Goal: Information Seeking & Learning: Check status

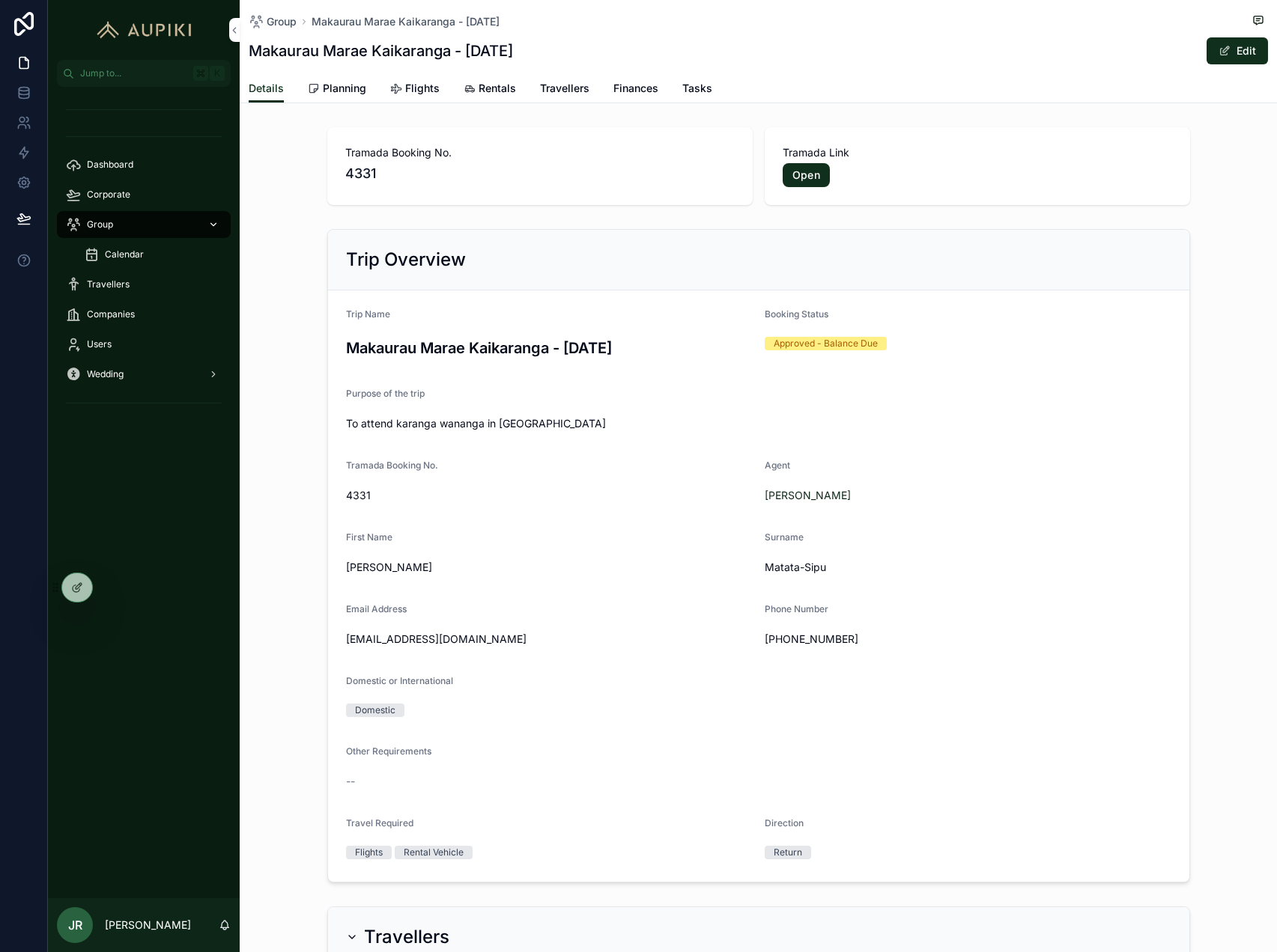
click at [146, 217] on div "Group" at bounding box center [143, 224] width 156 height 24
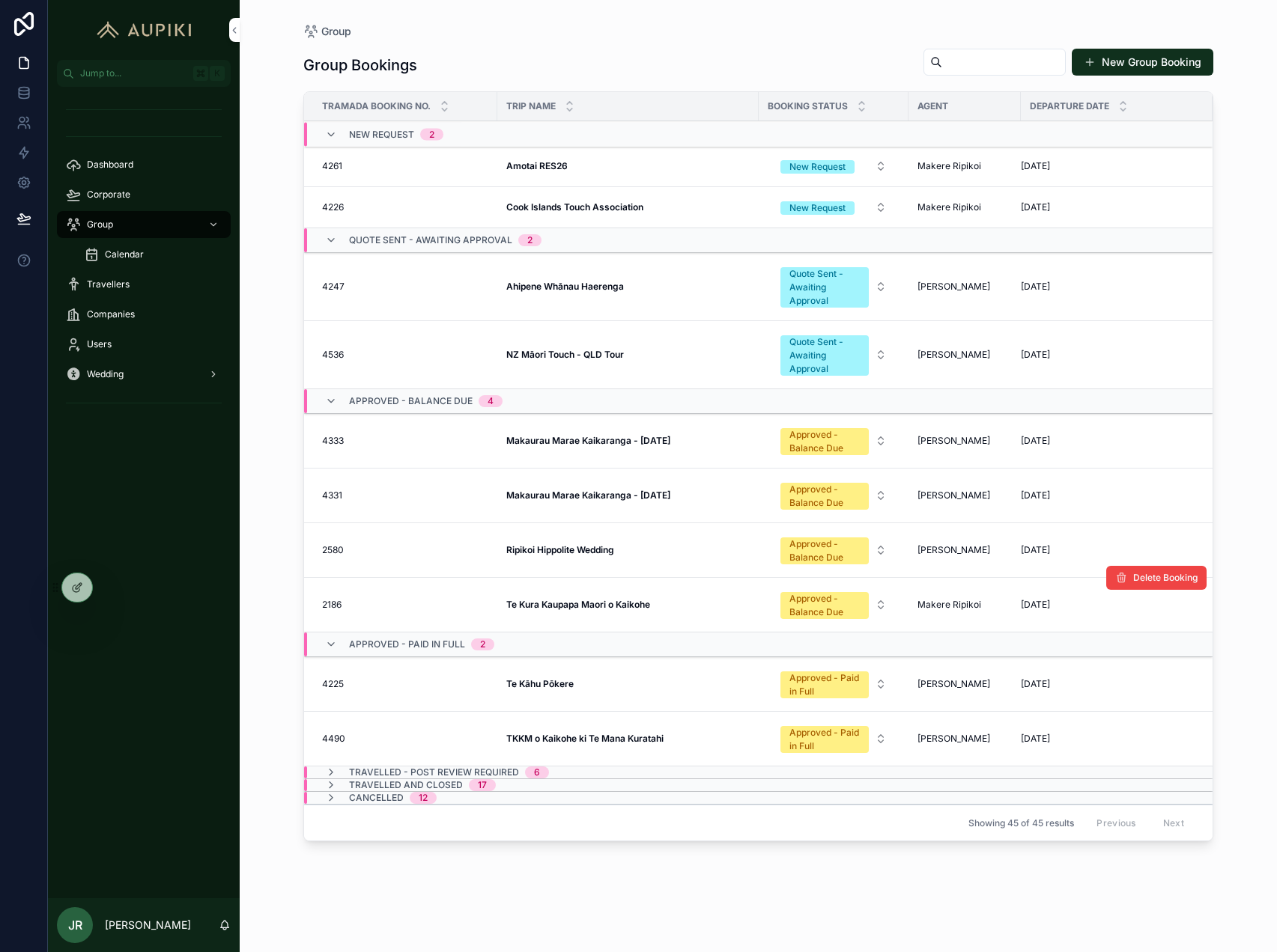
click at [590, 605] on strong "Te Kura Kaupapa Maori o Kaikohe" at bounding box center [578, 604] width 144 height 12
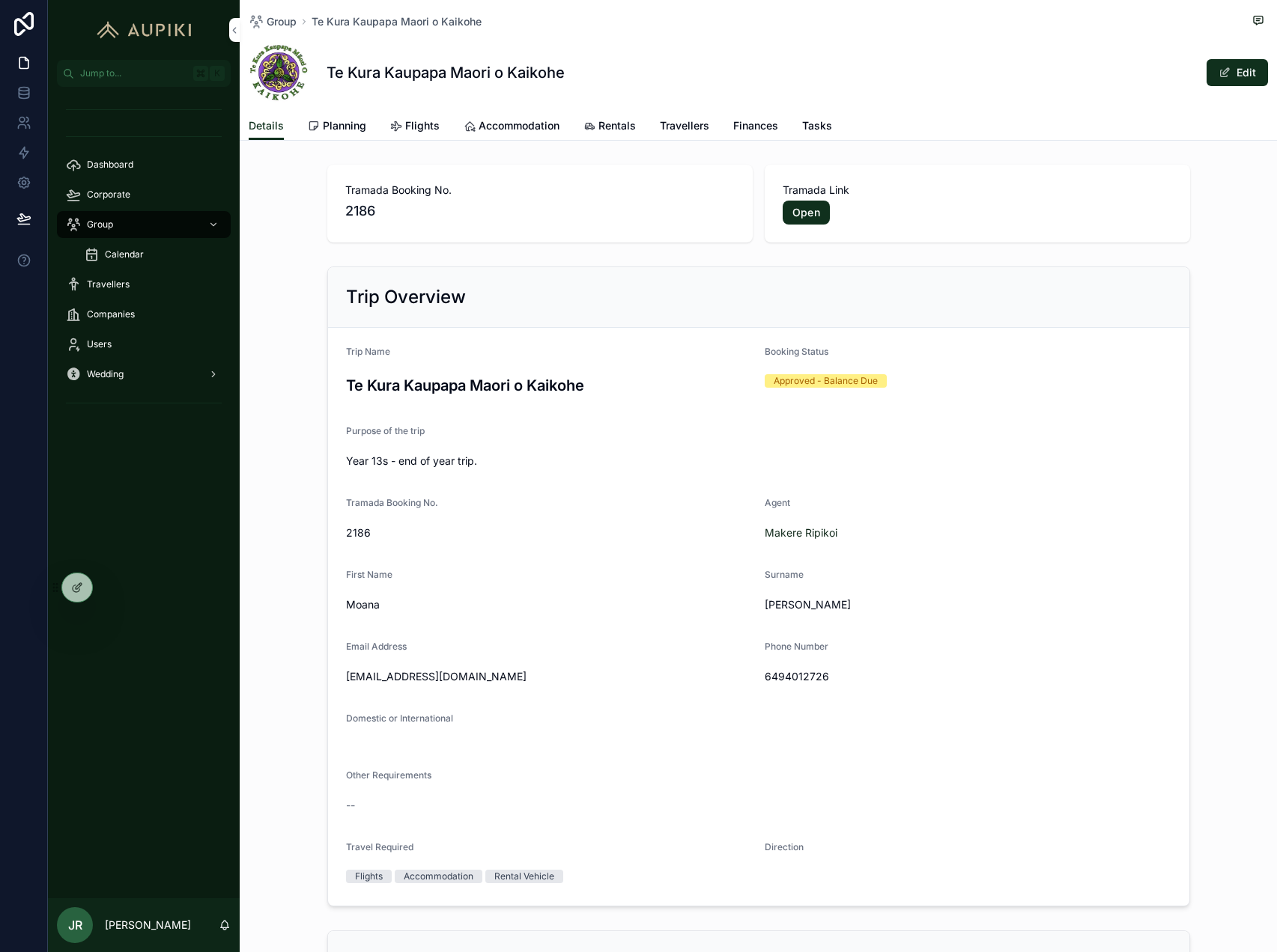
click at [400, 124] on icon "scrollable content" at bounding box center [396, 126] width 12 height 12
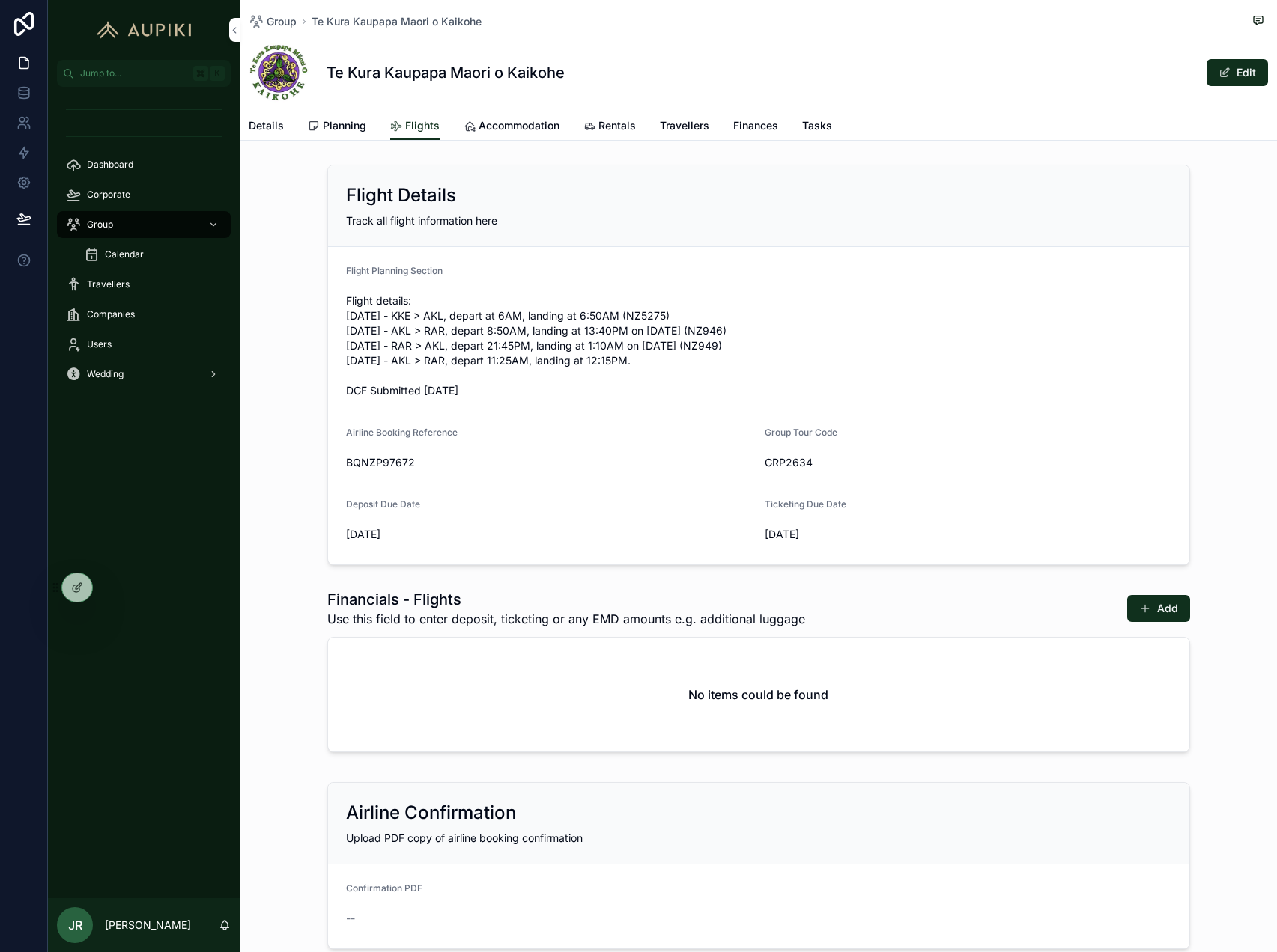
click at [342, 128] on span "Planning" at bounding box center [344, 126] width 44 height 15
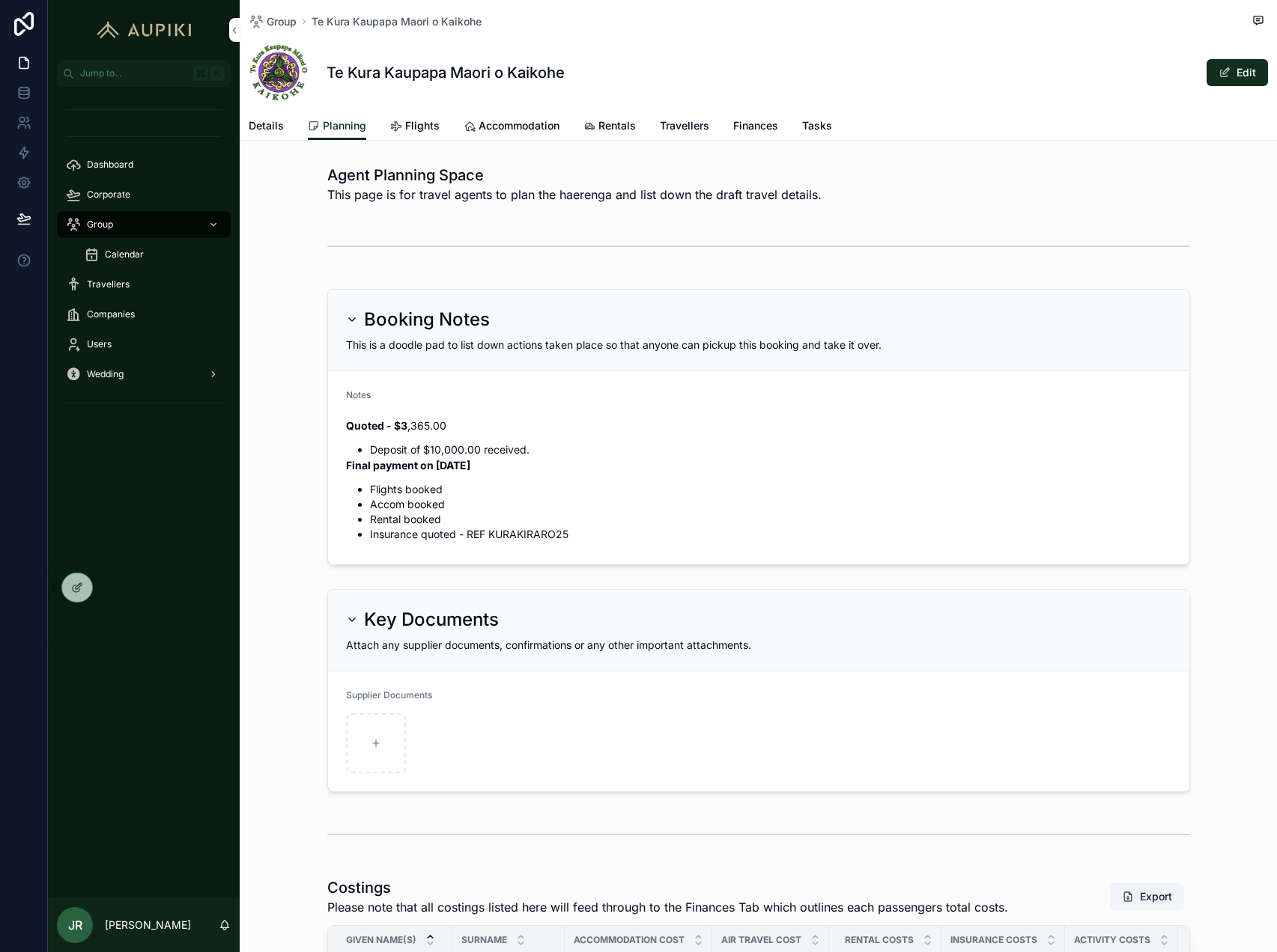
click at [399, 115] on link "Flights" at bounding box center [415, 127] width 49 height 30
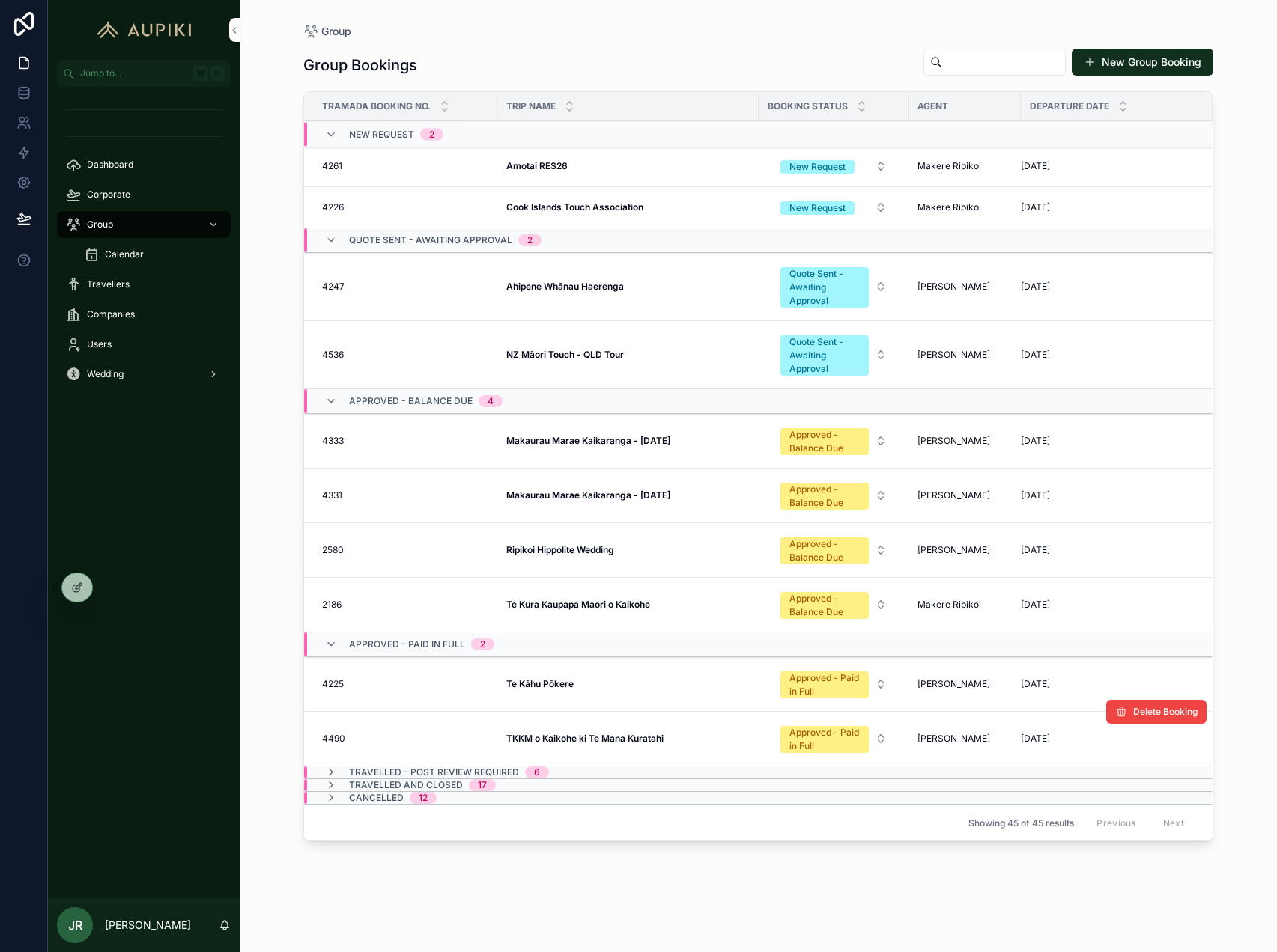
click at [593, 741] on strong "TKKM o Kaikohe ki Te Mana Kuratahi" at bounding box center [585, 739] width 157 height 12
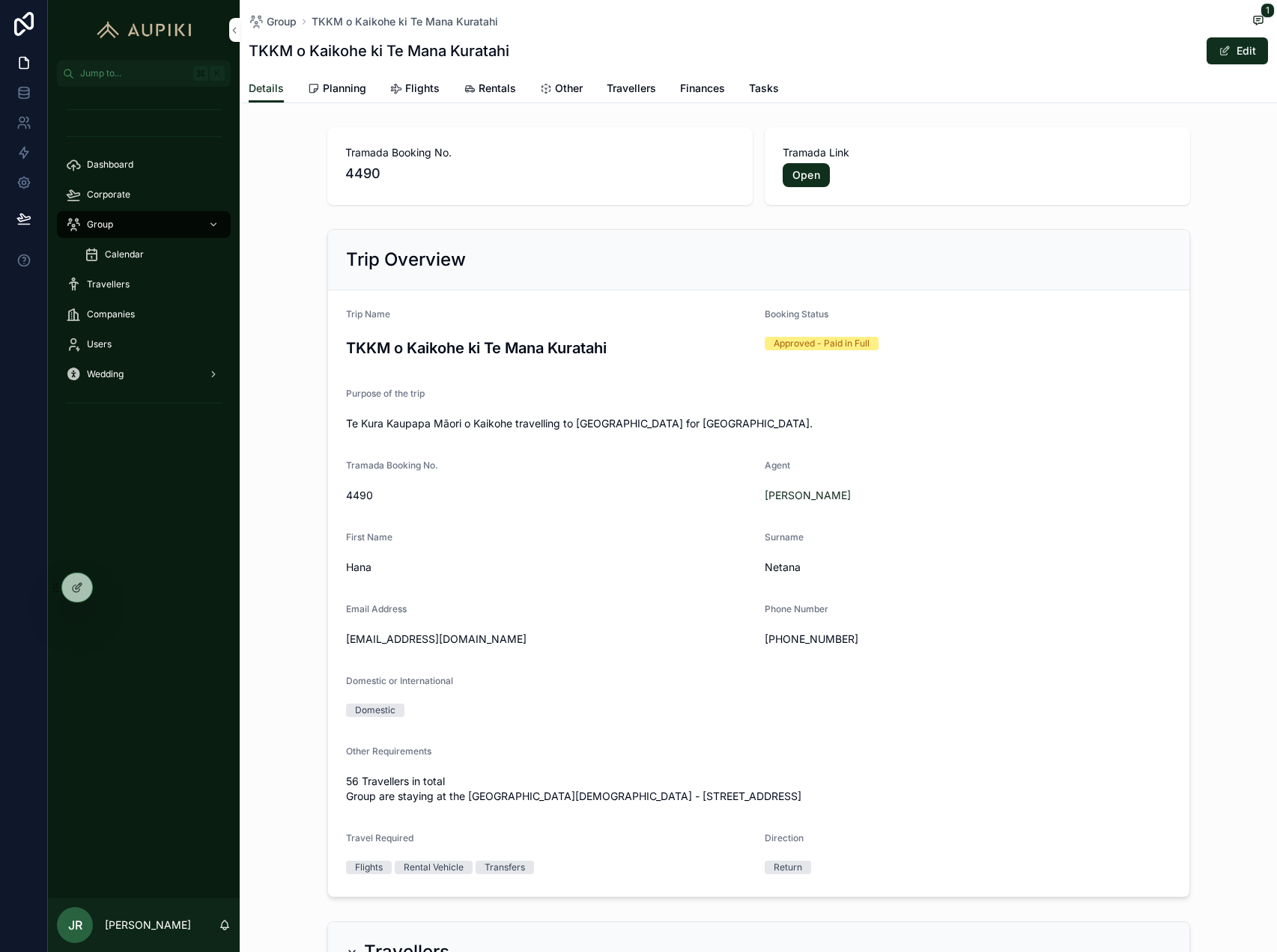
click at [328, 95] on span "Planning" at bounding box center [344, 88] width 44 height 15
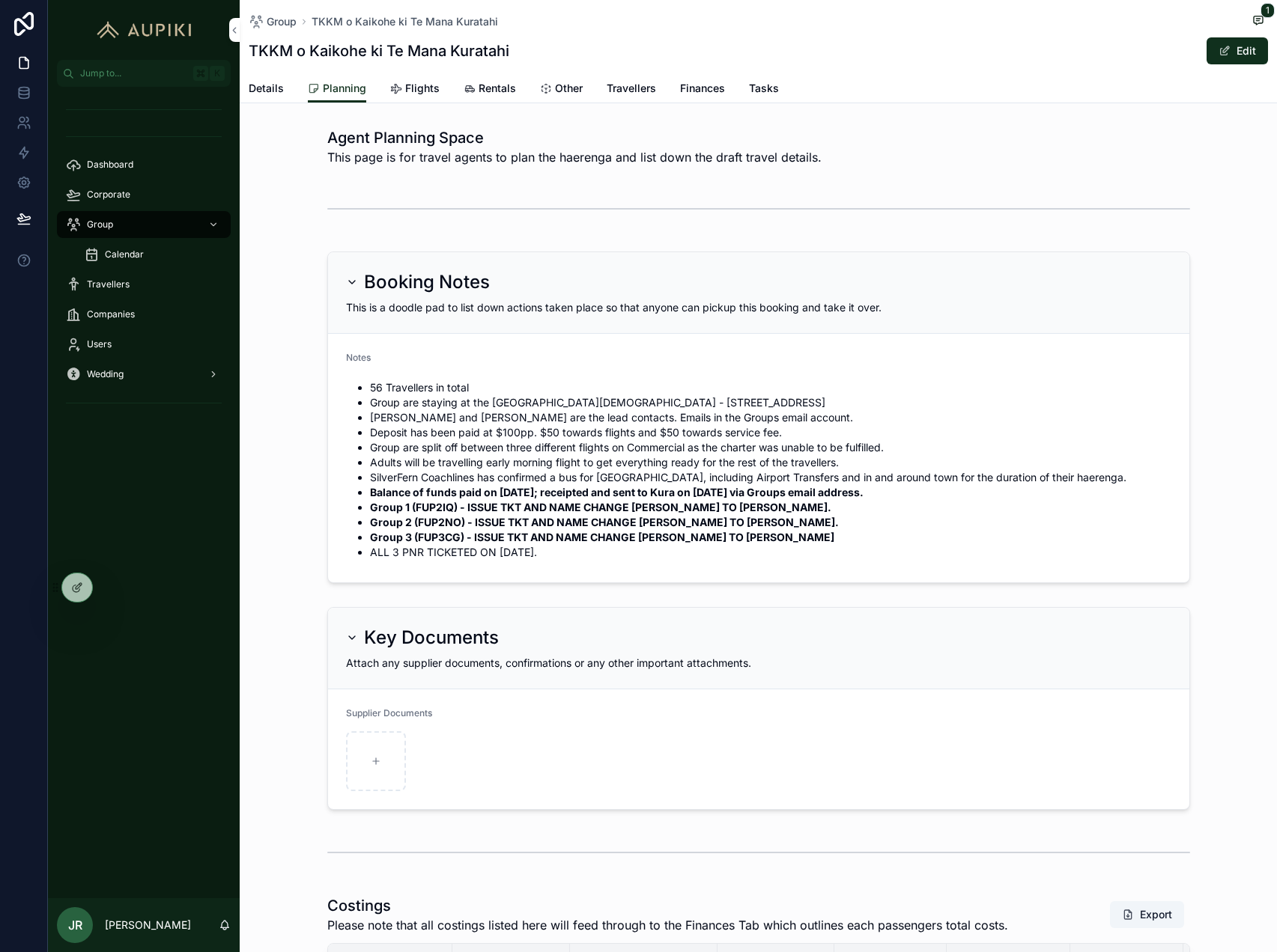
scroll to position [16, 0]
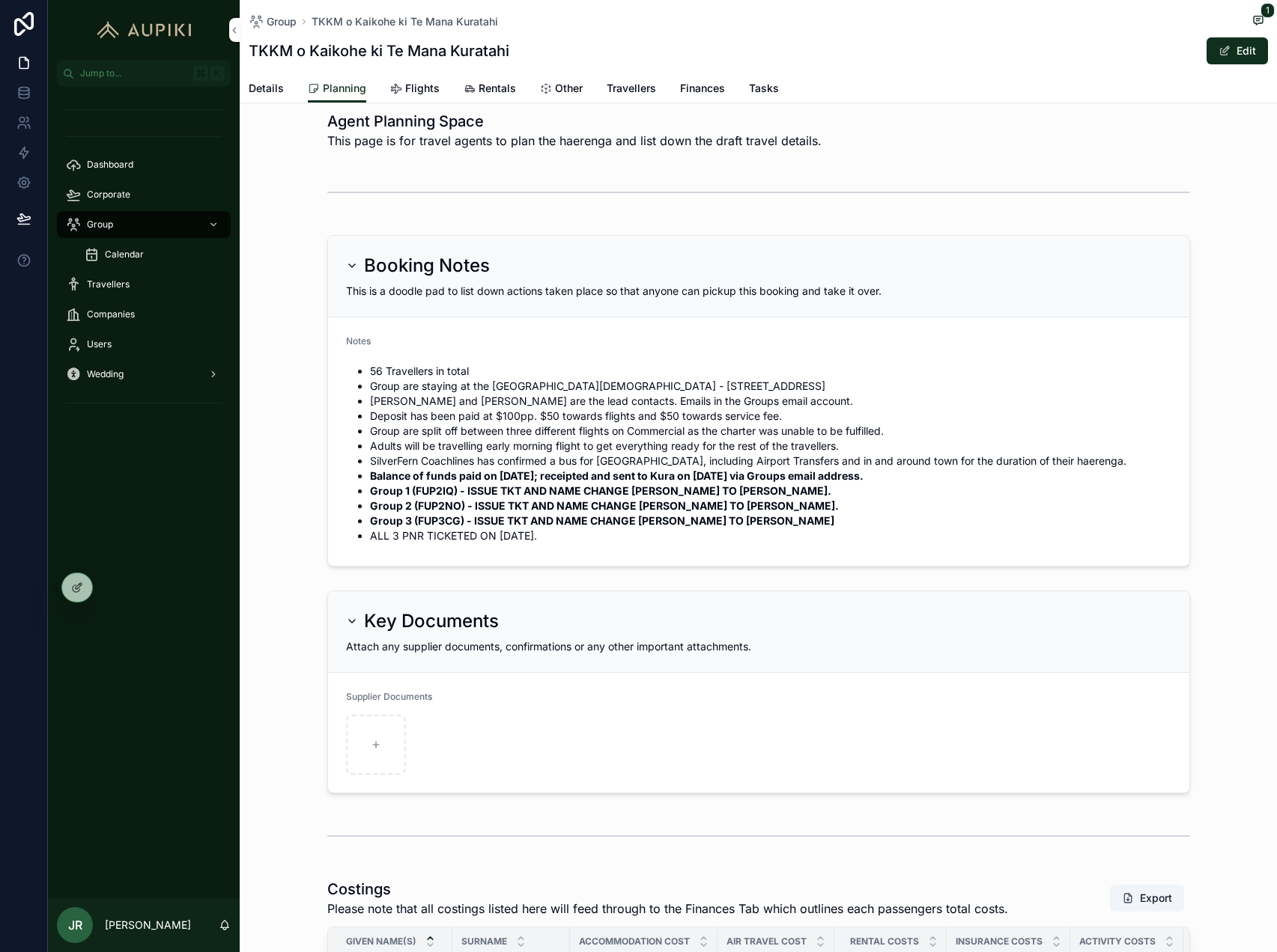
click at [433, 488] on strong "Group 1 (FUP2IQ) - ISSUE TKT AND NAME CHANGE [PERSON_NAME] TO [PERSON_NAME]." at bounding box center [601, 490] width 461 height 12
copy strong "FUP2IQ"
click at [425, 506] on strong "Group 2 (FUP2NO) - ISSUE TKT AND NAME CHANGE [PERSON_NAME] TO [PERSON_NAME]." at bounding box center [604, 505] width 469 height 12
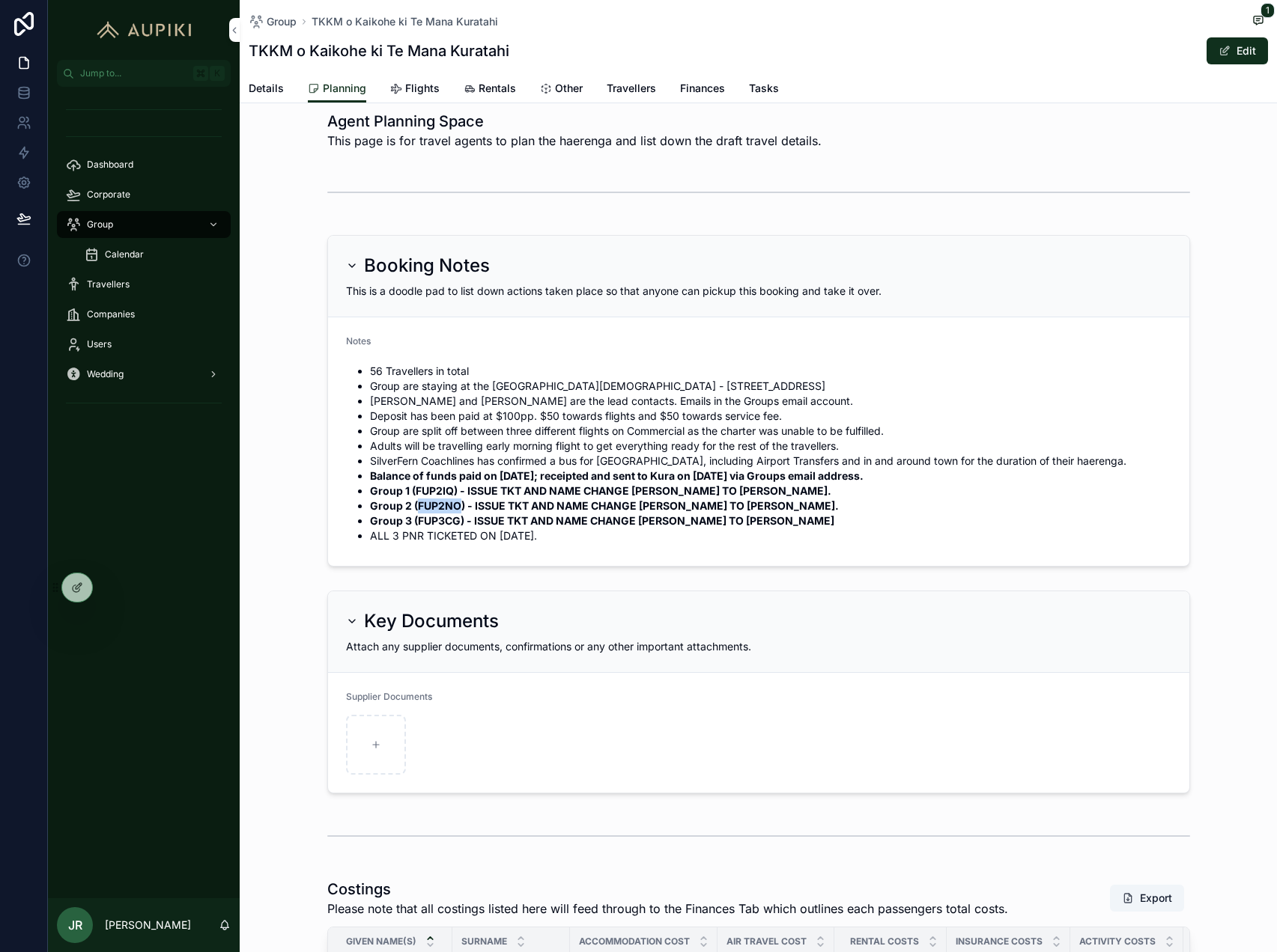
copy strong "FUP2NO"
click at [260, 87] on span "Details" at bounding box center [266, 88] width 35 height 15
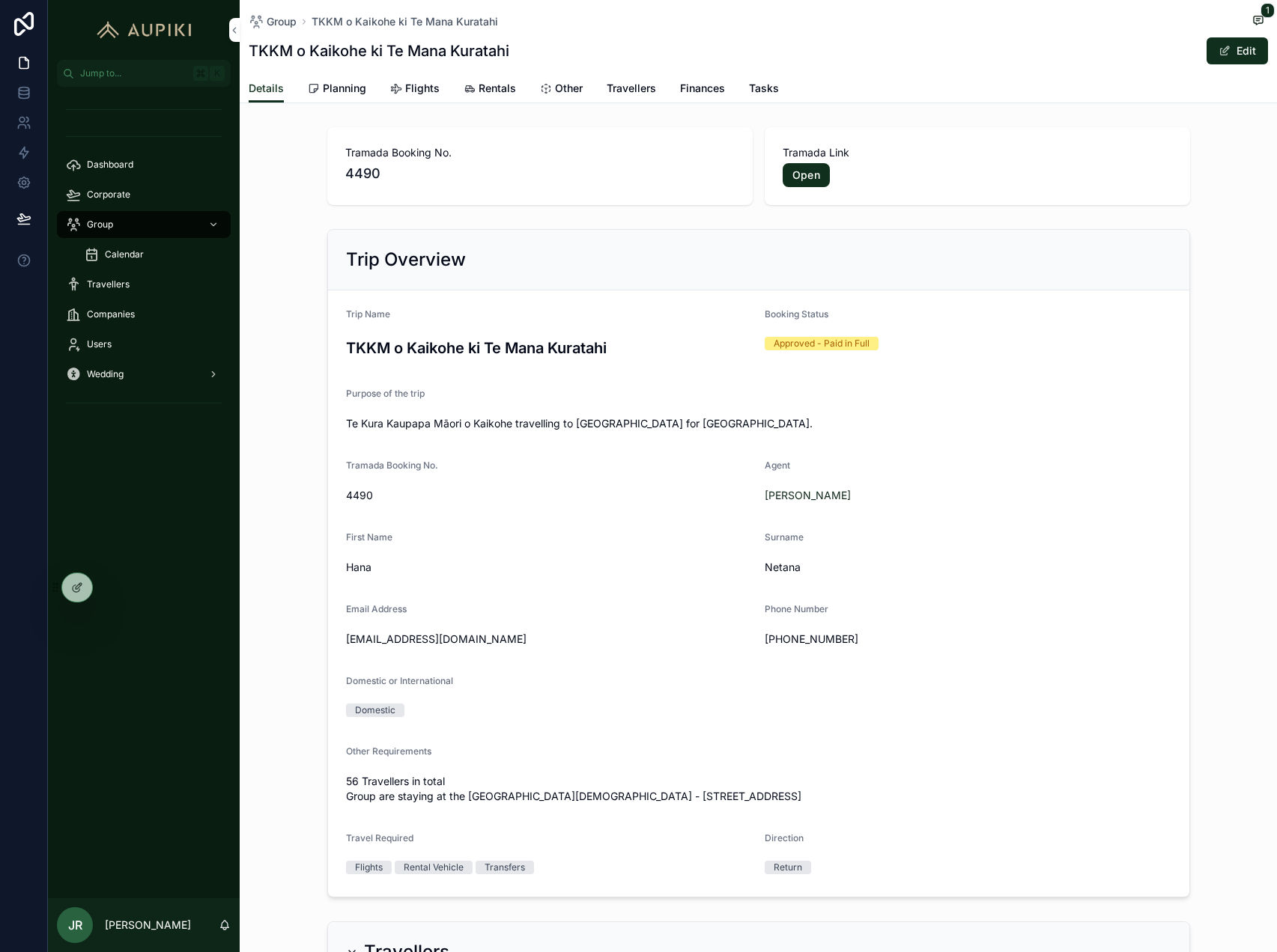
click at [804, 173] on link "Open" at bounding box center [806, 175] width 47 height 24
